Goal: Information Seeking & Learning: Learn about a topic

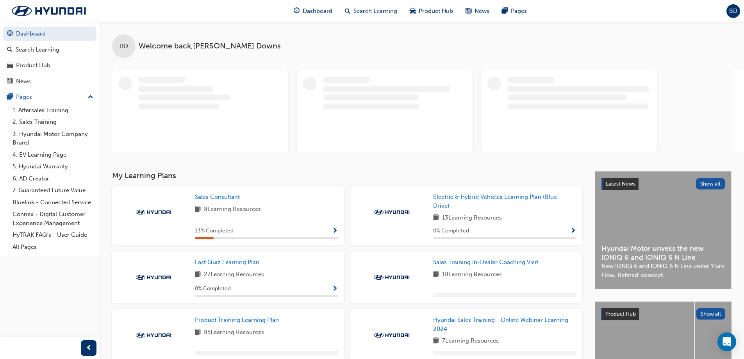
click at [336, 231] on span "Show Progress" at bounding box center [335, 231] width 6 height 7
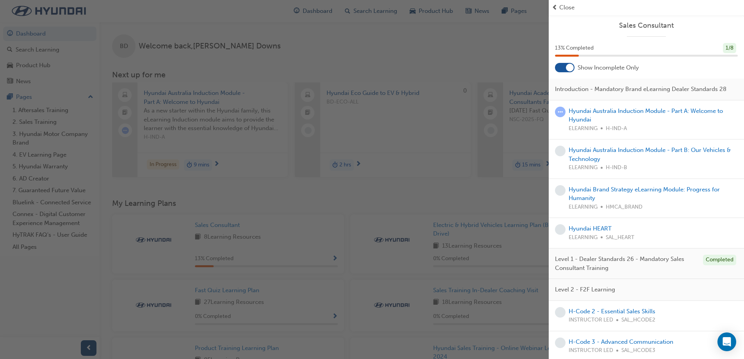
click at [219, 159] on div "button" at bounding box center [274, 179] width 549 height 359
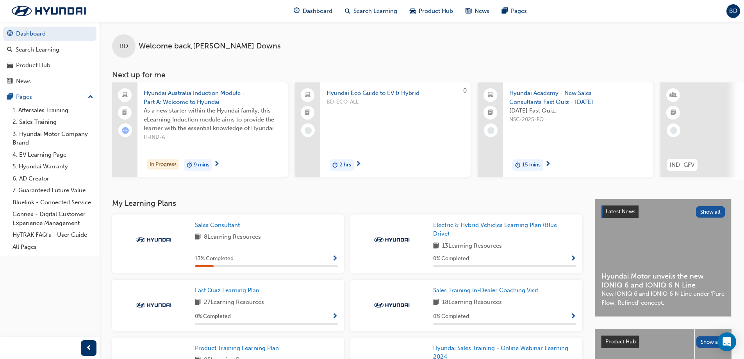
click at [206, 164] on span "9 mins" at bounding box center [202, 164] width 16 height 9
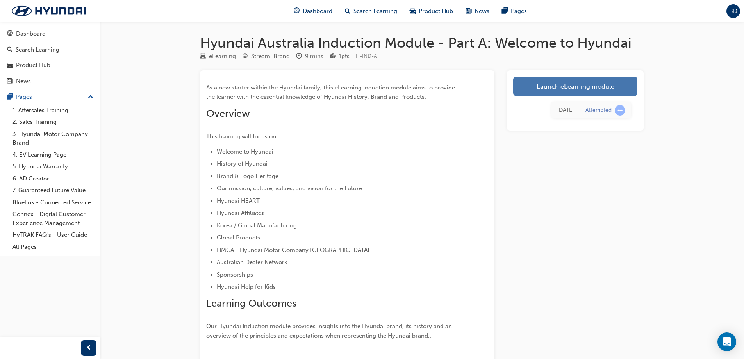
click at [569, 86] on link "Launch eLearning module" at bounding box center [575, 87] width 124 height 20
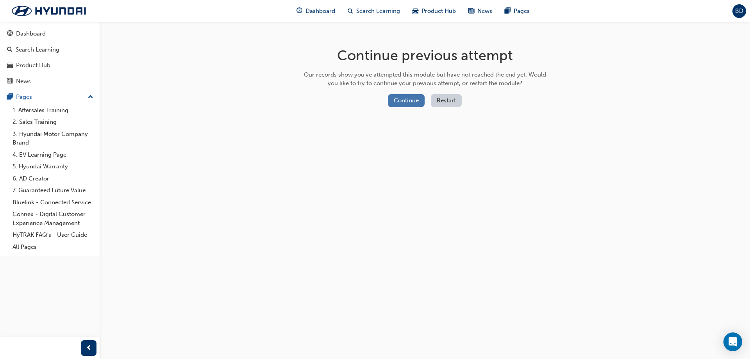
click at [403, 105] on button "Continue" at bounding box center [406, 100] width 37 height 13
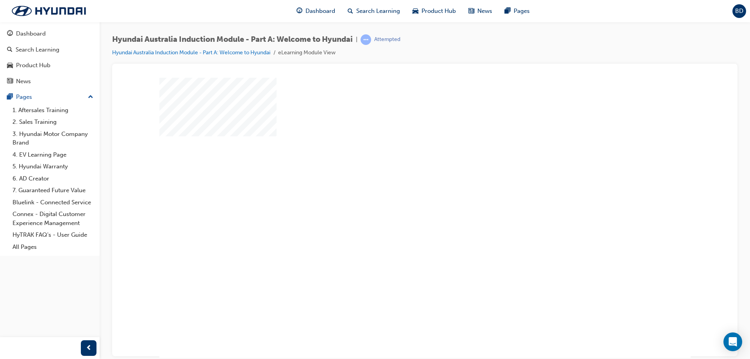
click at [402, 195] on div "play" at bounding box center [402, 195] width 0 height 0
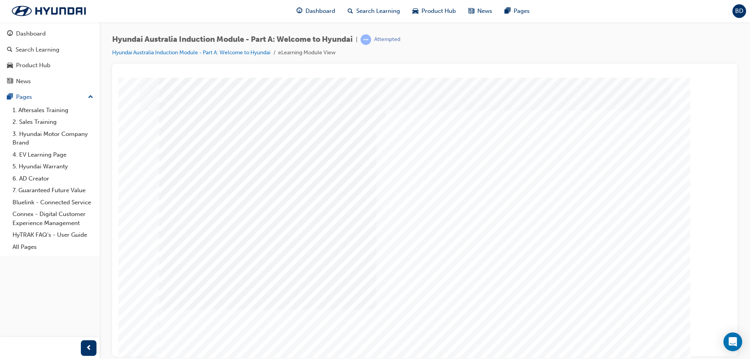
drag, startPoint x: 571, startPoint y: 130, endPoint x: 580, endPoint y: 156, distance: 27.7
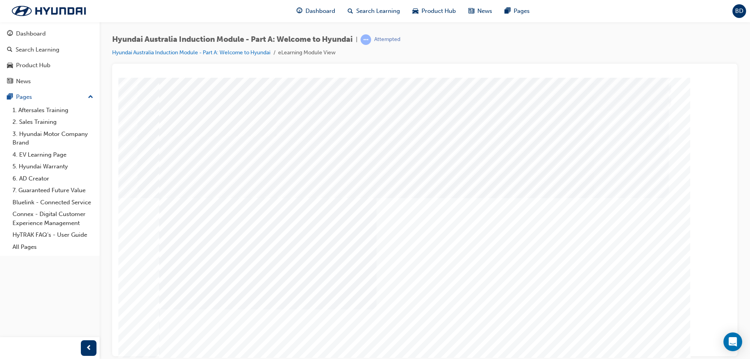
drag, startPoint x: 636, startPoint y: 174, endPoint x: 622, endPoint y: 193, distance: 23.4
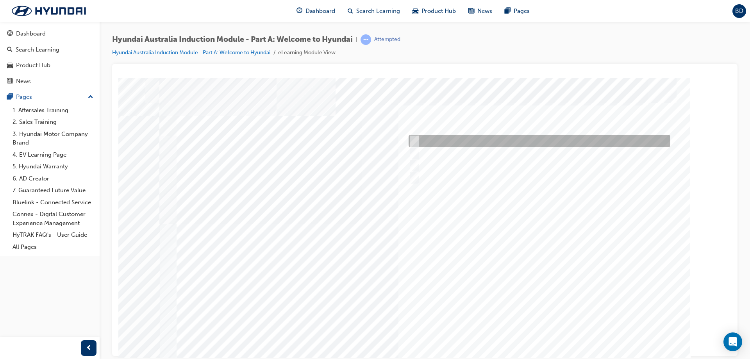
click at [417, 138] on div at bounding box center [537, 141] width 262 height 12
radio input "true"
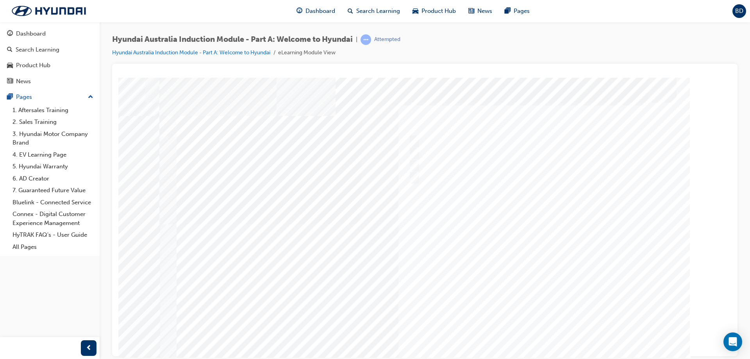
click at [413, 153] on div at bounding box center [424, 217] width 531 height 281
drag, startPoint x: 527, startPoint y: 155, endPoint x: 529, endPoint y: 125, distance: 30.2
click at [529, 125] on div "Quiz_Q_2" at bounding box center [424, 217] width 531 height 281
